Goal: Information Seeking & Learning: Learn about a topic

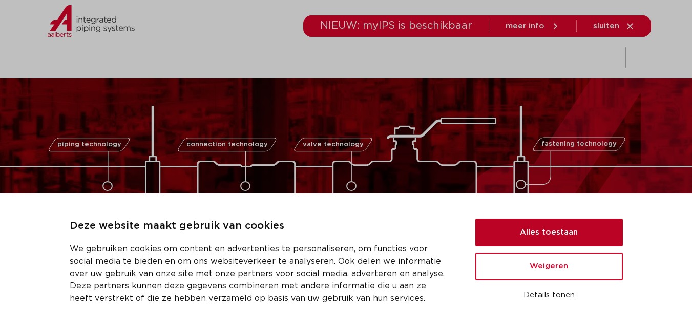
click at [546, 224] on button "Alles toestaan" at bounding box center [550, 232] width 148 height 28
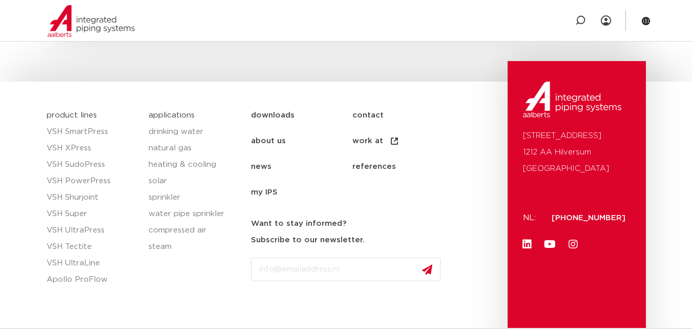
scroll to position [1589, 0]
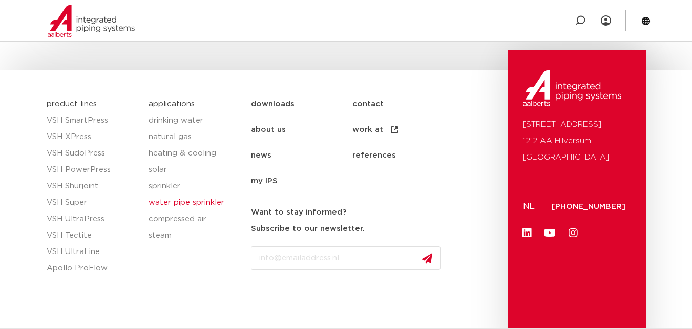
click at [195, 201] on font "water pipe sprinkler" at bounding box center [187, 202] width 76 height 8
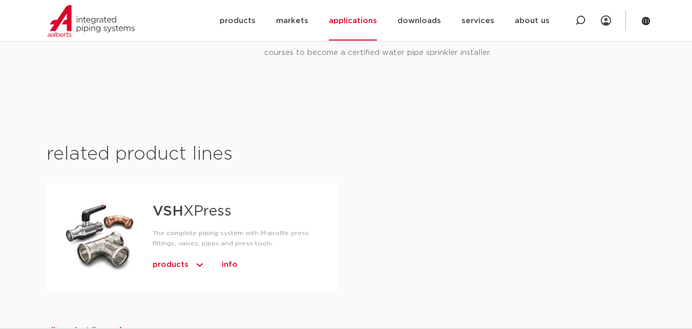
scroll to position [666, 0]
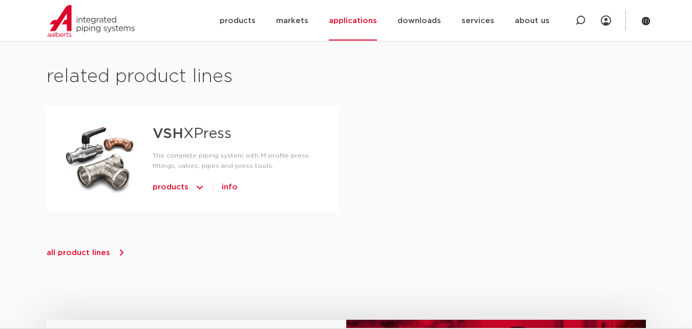
click at [116, 247] on icon at bounding box center [121, 252] width 10 height 10
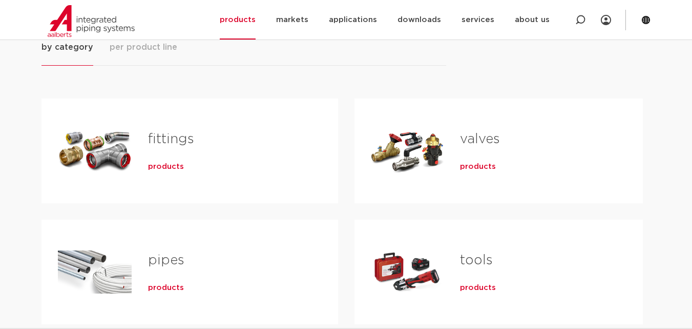
scroll to position [154, 0]
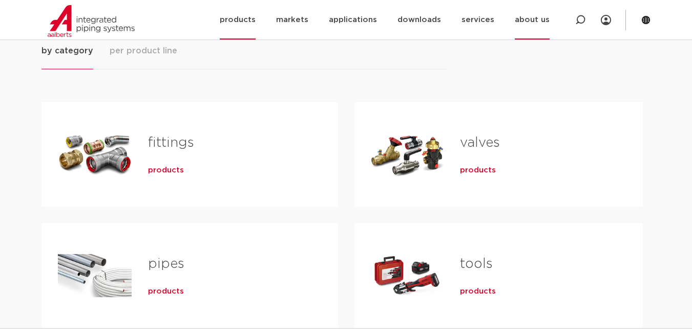
click at [538, 23] on font "about us" at bounding box center [532, 20] width 35 height 8
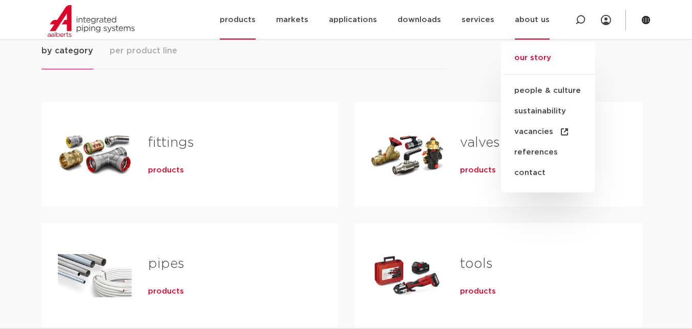
click at [526, 62] on font "our story" at bounding box center [533, 58] width 37 height 8
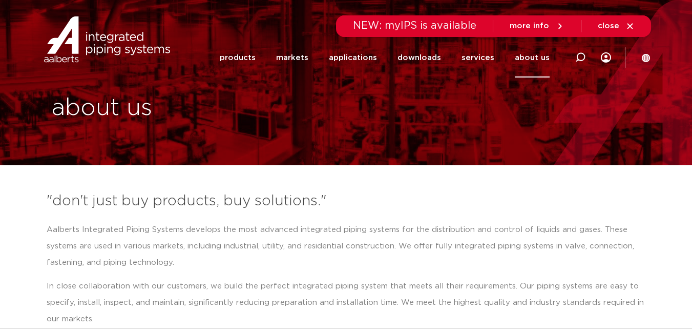
click at [540, 20] on div "more info" at bounding box center [537, 26] width 55 height 16
